Goal: Task Accomplishment & Management: Manage account settings

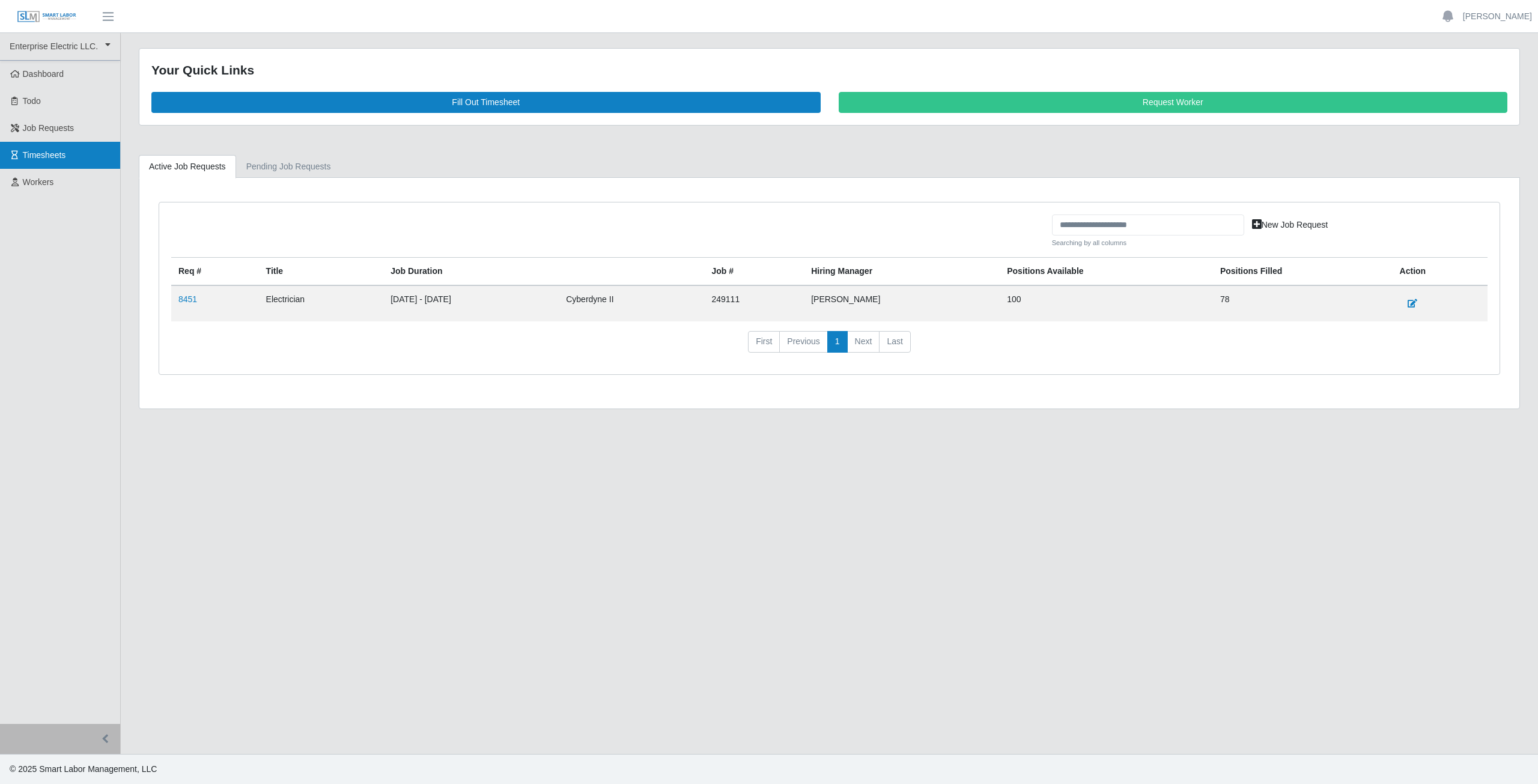
click at [43, 158] on span "Timesheets" at bounding box center [44, 154] width 43 height 9
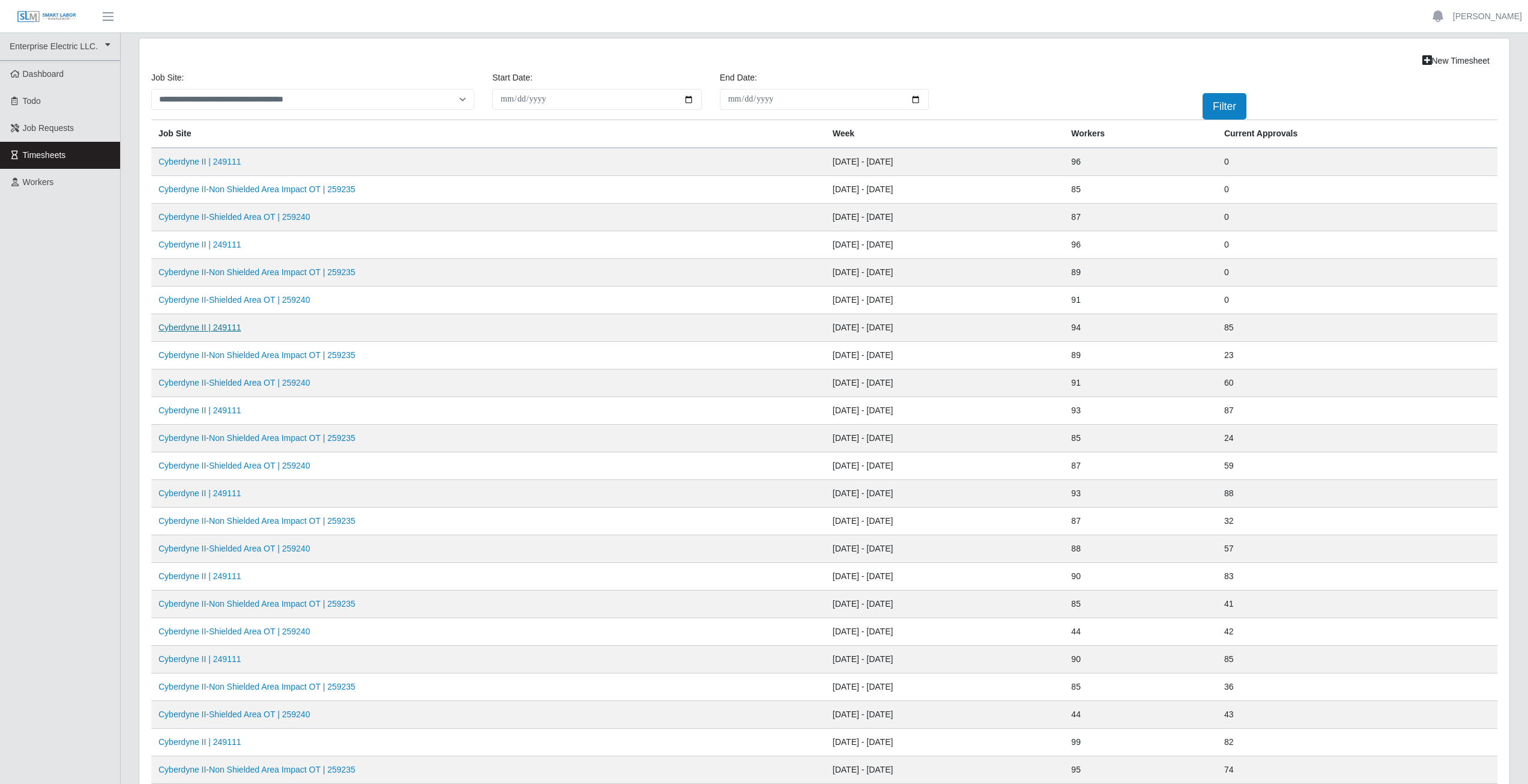
click at [216, 329] on link "Cyberdyne II | 249111" at bounding box center [199, 326] width 83 height 9
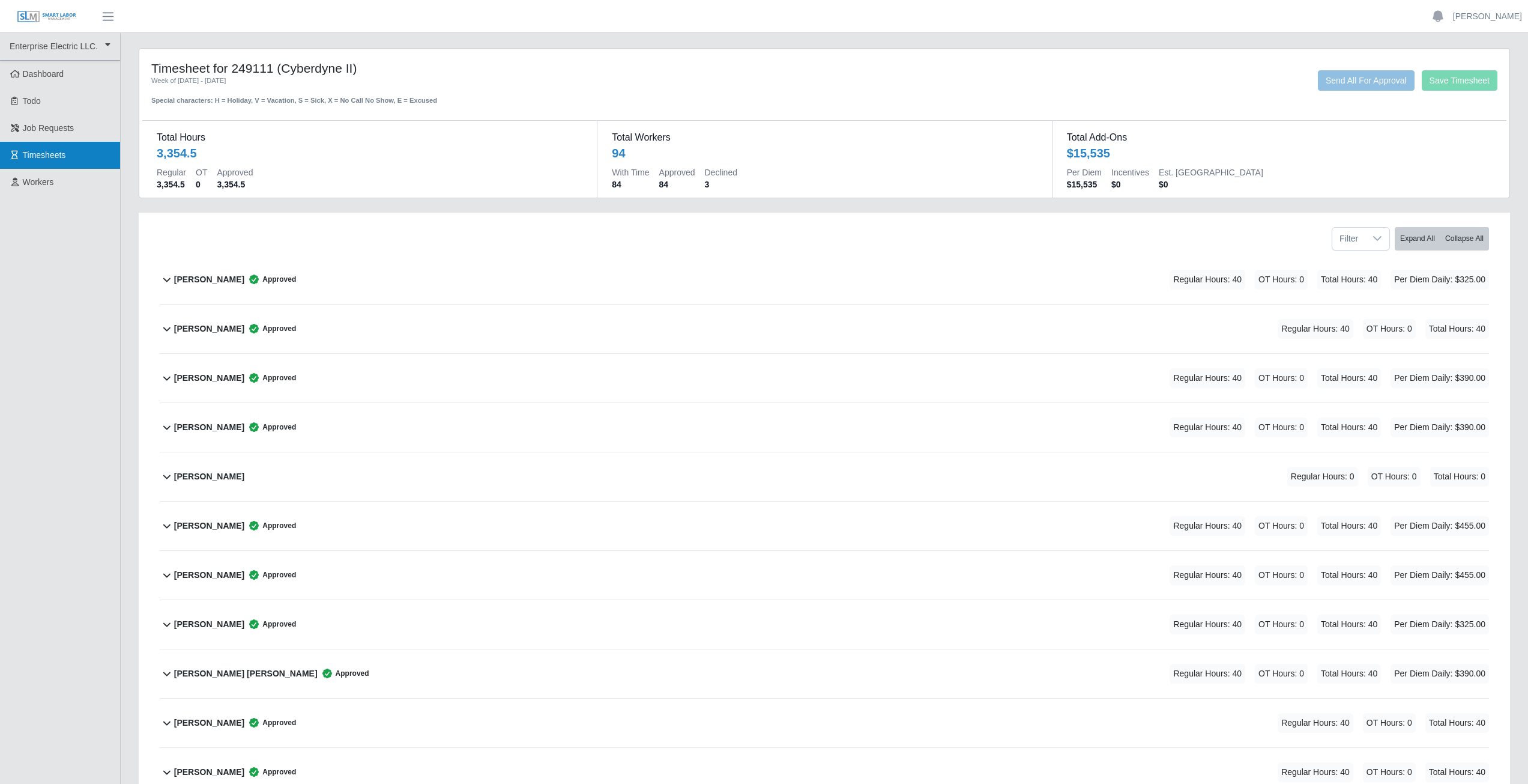
click at [59, 152] on span "Timesheets" at bounding box center [44, 154] width 43 height 9
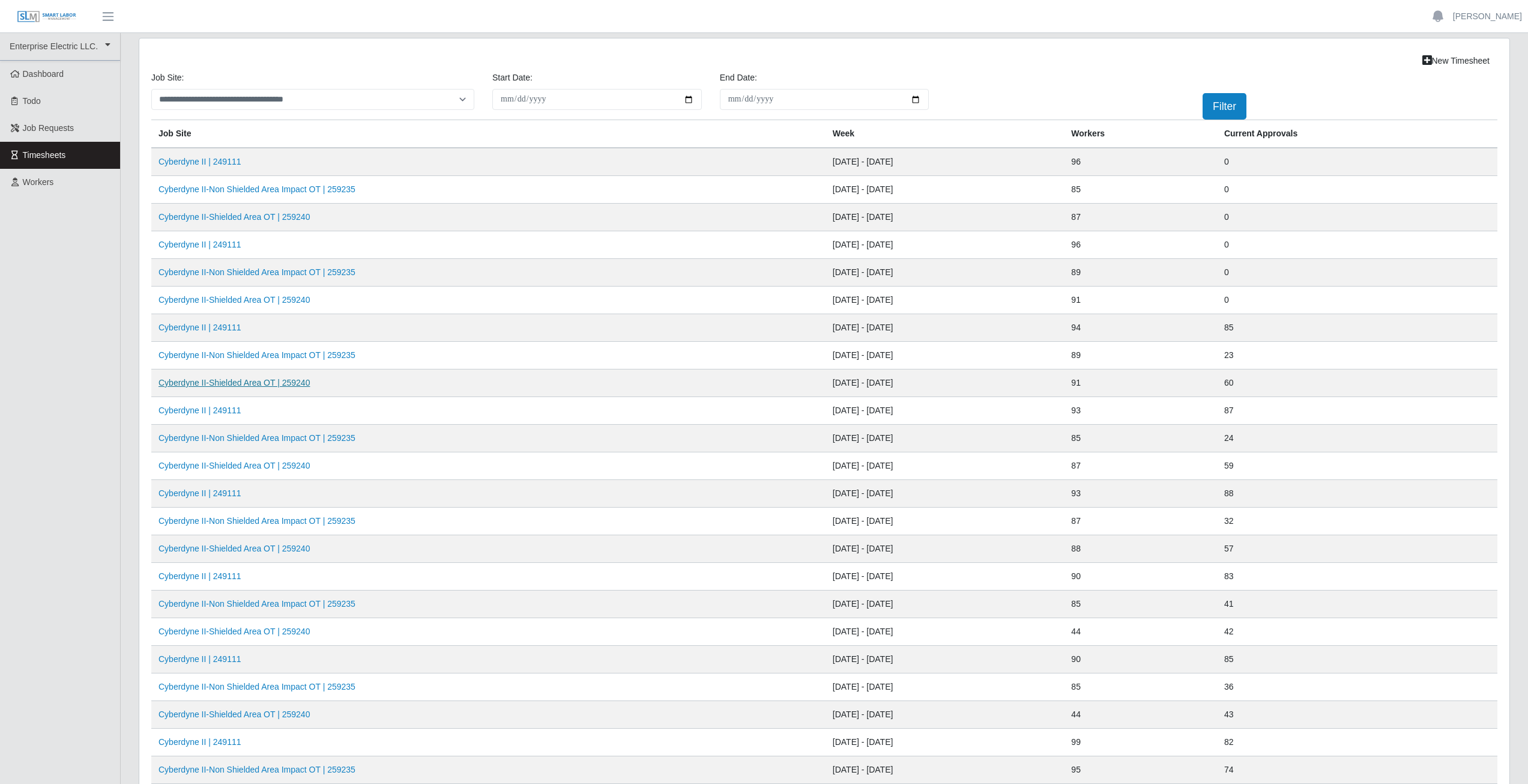
click at [259, 384] on link "Cyberdyne II-Shielded Area OT | 259240" at bounding box center [234, 382] width 152 height 9
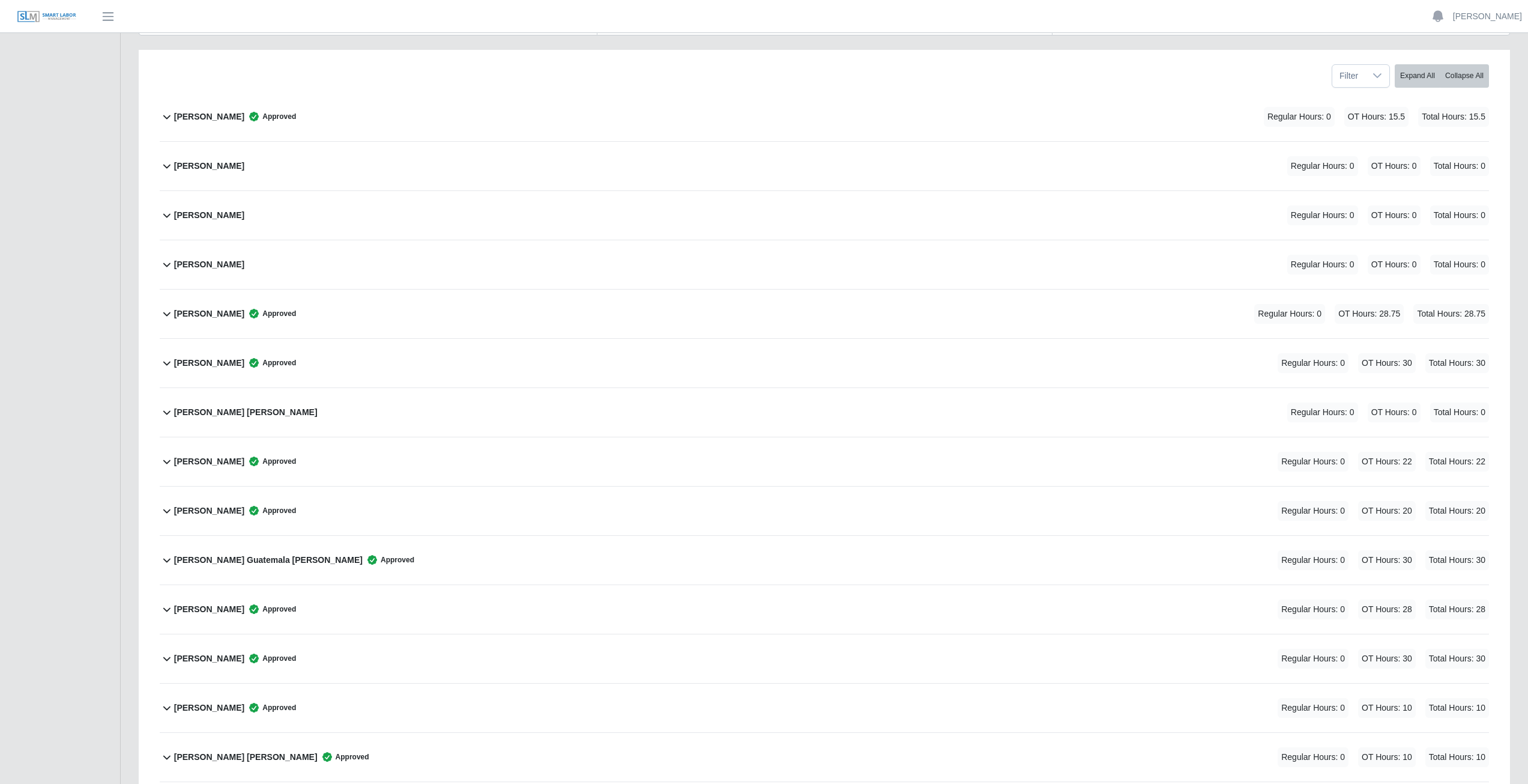
scroll to position [180, 0]
